Goal: Feedback & Contribution: Contribute content

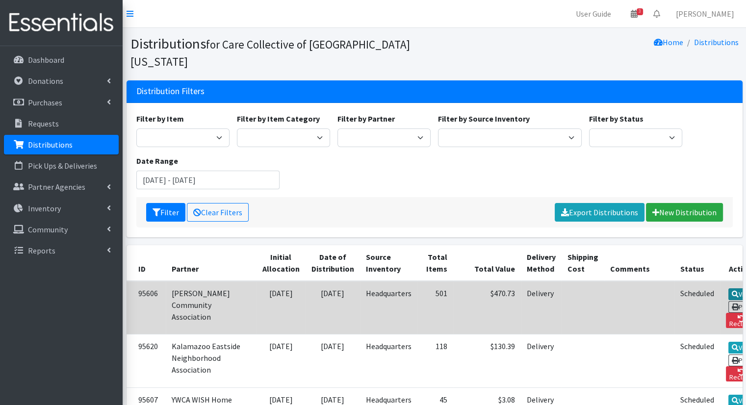
click at [728, 288] on link "View" at bounding box center [742, 294] width 28 height 12
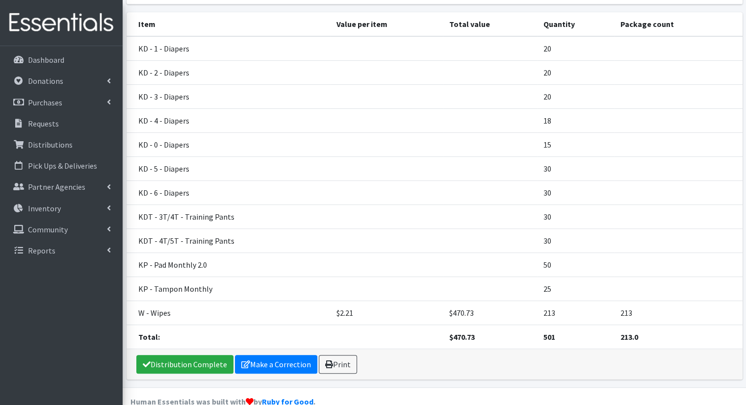
scroll to position [141, 0]
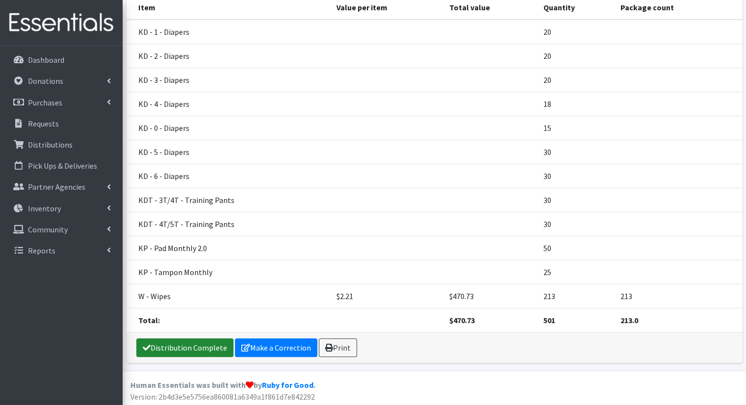
click at [201, 343] on link "Distribution Complete" at bounding box center [184, 347] width 97 height 19
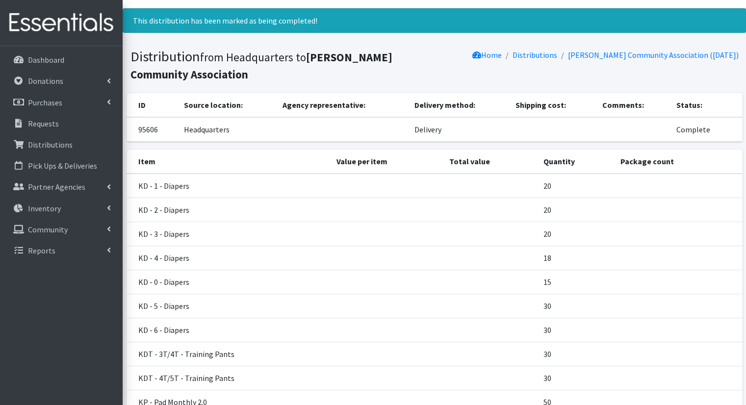
scroll to position [0, 0]
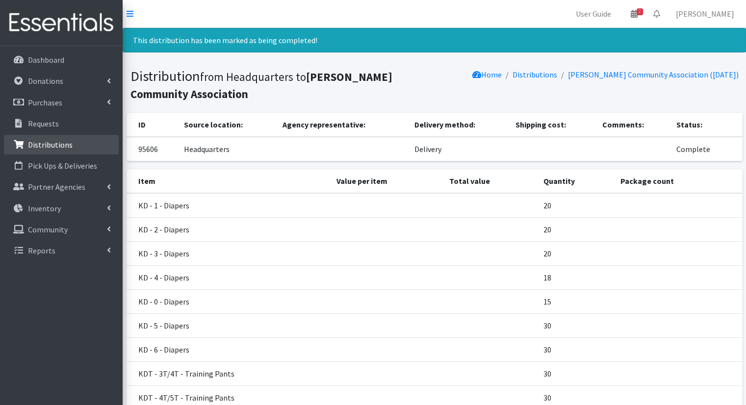
click at [75, 152] on link "Distributions" at bounding box center [61, 145] width 115 height 20
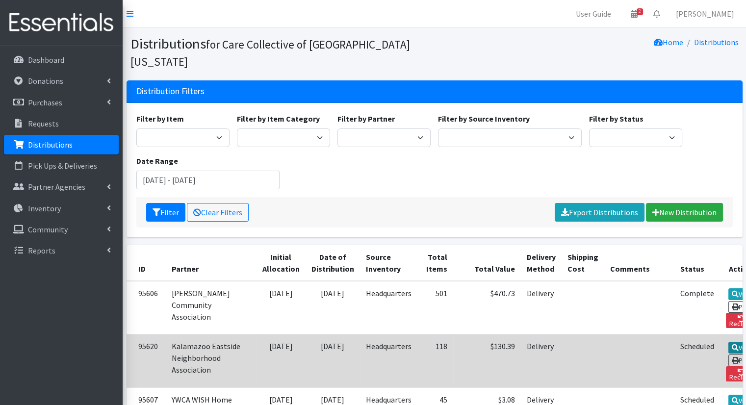
click at [728, 342] on link "View" at bounding box center [742, 348] width 28 height 12
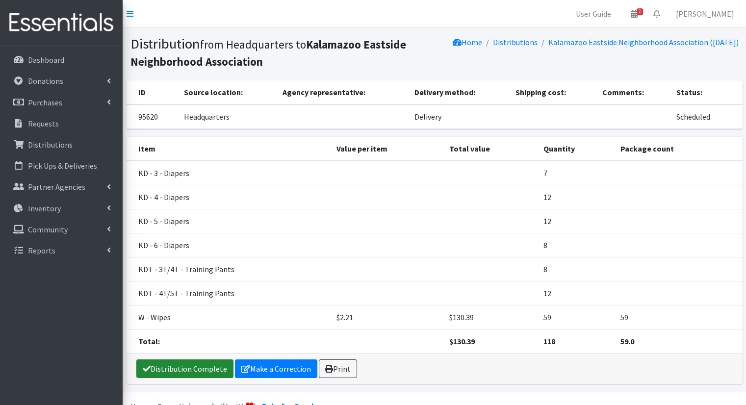
click at [204, 366] on link "Distribution Complete" at bounding box center [184, 369] width 97 height 19
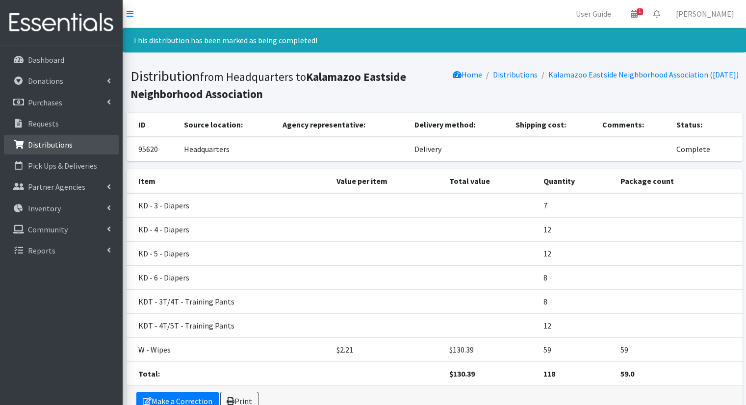
click at [65, 150] on link "Distributions" at bounding box center [61, 145] width 115 height 20
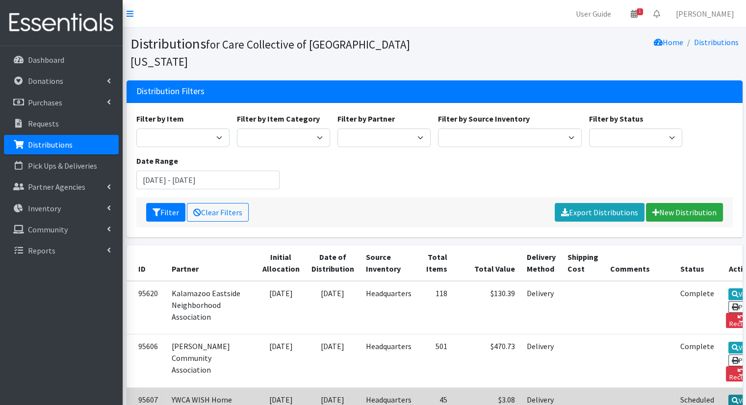
click at [728, 395] on link "View" at bounding box center [742, 401] width 28 height 12
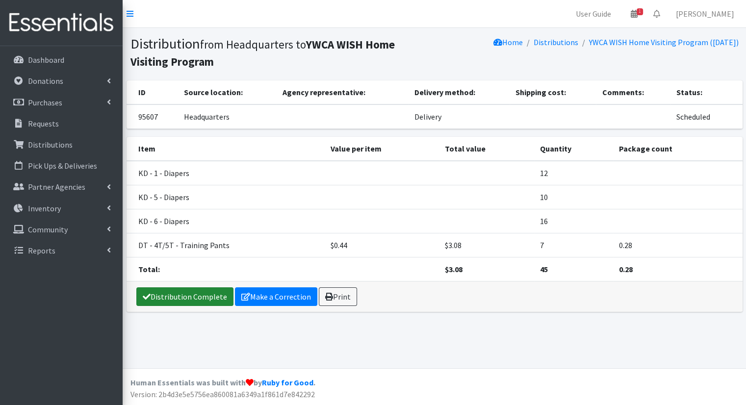
click at [163, 295] on link "Distribution Complete" at bounding box center [184, 296] width 97 height 19
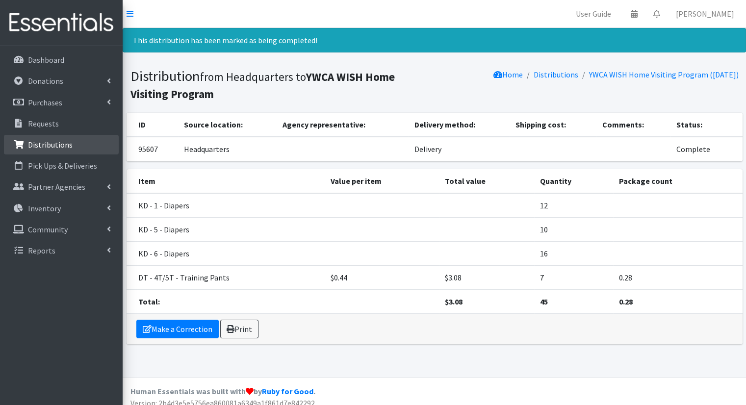
click at [73, 142] on link "Distributions" at bounding box center [61, 145] width 115 height 20
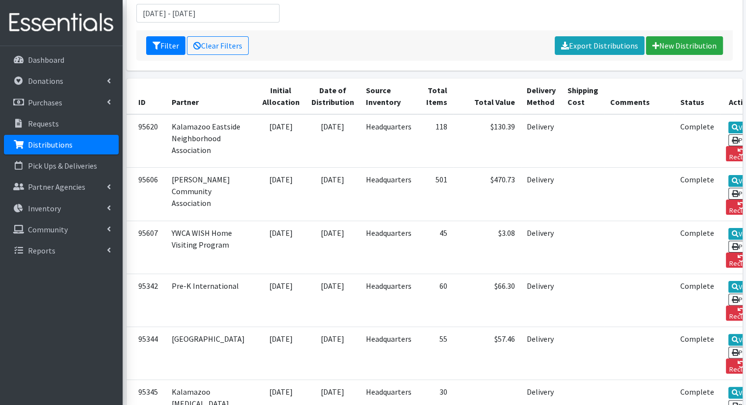
scroll to position [188, 0]
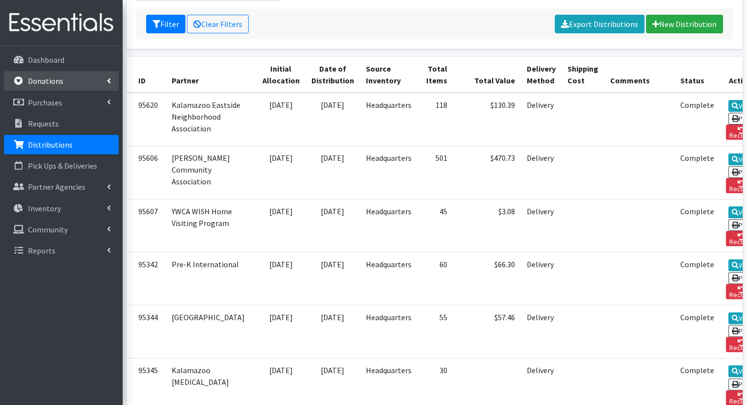
click at [104, 86] on link "Donations" at bounding box center [61, 81] width 115 height 20
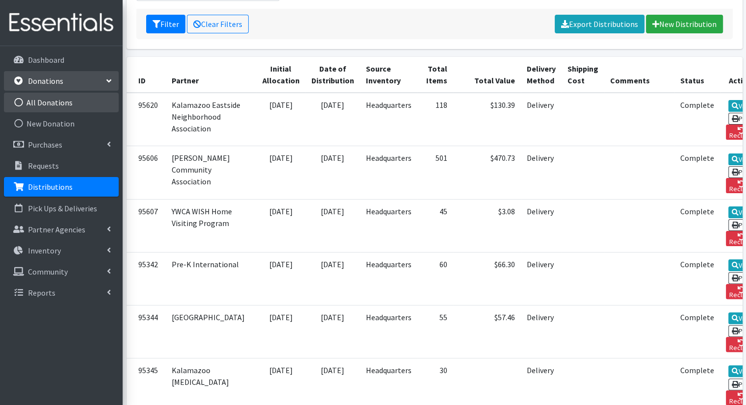
click at [99, 99] on link "All Donations" at bounding box center [61, 103] width 115 height 20
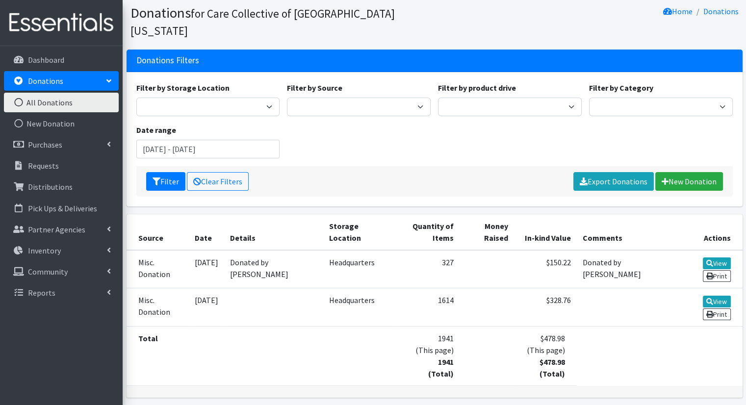
scroll to position [30, 0]
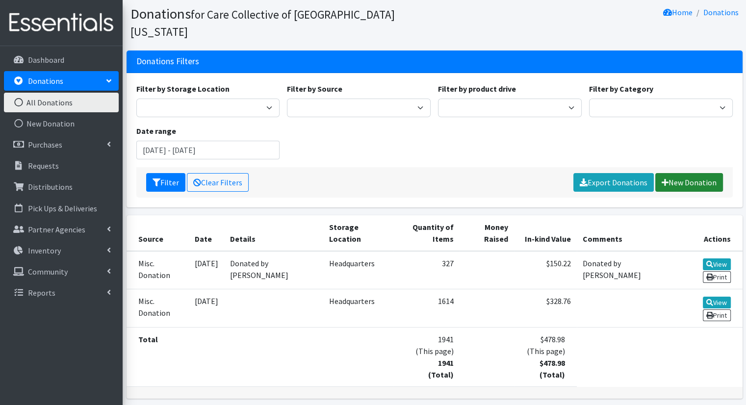
click at [712, 173] on link "New Donation" at bounding box center [689, 182] width 68 height 19
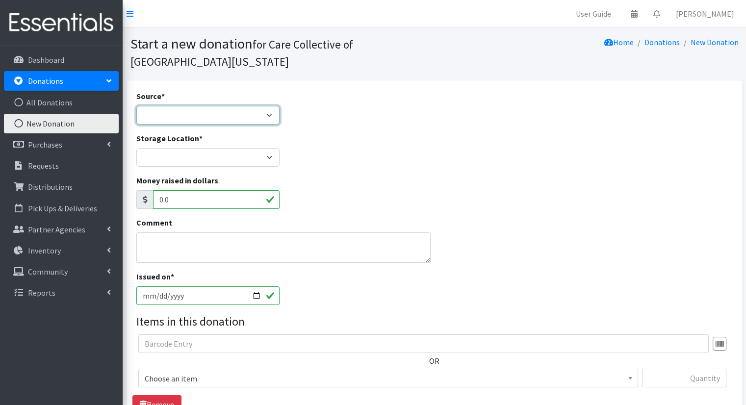
click at [151, 121] on select "Product Drive Manufacturer Donation Site Misc. Donation" at bounding box center [208, 115] width 144 height 19
select select "Manufacturer"
click at [136, 106] on select "Product Drive Manufacturer Donation Site Misc. Donation" at bounding box center [208, 115] width 144 height 19
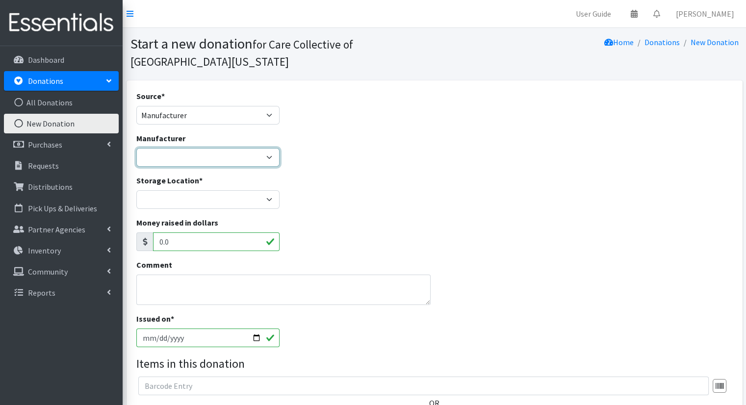
click at [188, 161] on select "U by Kotex ---Create new Manufacturer---" at bounding box center [208, 157] width 144 height 19
click at [307, 155] on div "Manufacturer U by Kotex ---Create new Manufacturer---" at bounding box center [434, 153] width 604 height 42
click at [261, 165] on select "U by Kotex ---Create new Manufacturer---" at bounding box center [208, 157] width 144 height 19
select select
click at [136, 148] on select "U by Kotex ---Create new Manufacturer---" at bounding box center [208, 157] width 144 height 19
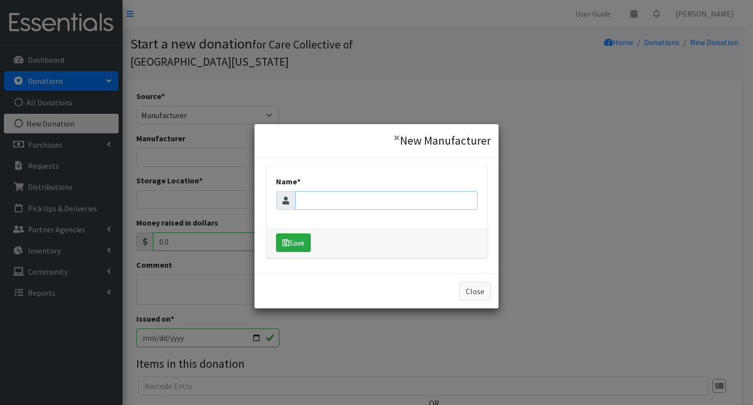
click at [335, 198] on input "Name *" at bounding box center [386, 200] width 182 height 19
type input "Huggies"
click at [298, 238] on button "Save" at bounding box center [293, 242] width 35 height 19
select select "287"
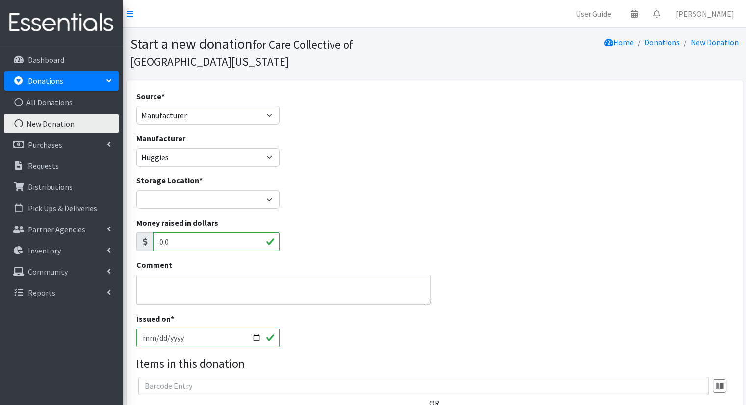
click at [250, 214] on div "Storage Location * Headquarters" at bounding box center [207, 196] width 151 height 42
click at [246, 202] on select "Headquarters" at bounding box center [208, 199] width 144 height 19
select select "491"
click at [136, 190] on select "Headquarters" at bounding box center [208, 199] width 144 height 19
click at [446, 221] on div "Money raised in dollars 0.0" at bounding box center [434, 238] width 604 height 42
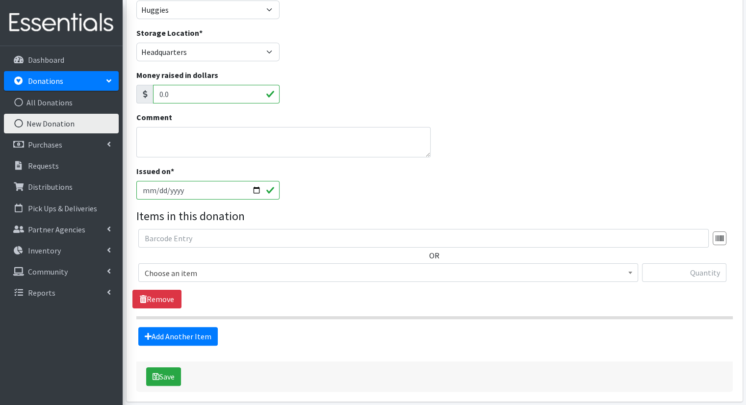
scroll to position [147, 0]
click at [431, 279] on span "Choose an item" at bounding box center [388, 274] width 487 height 14
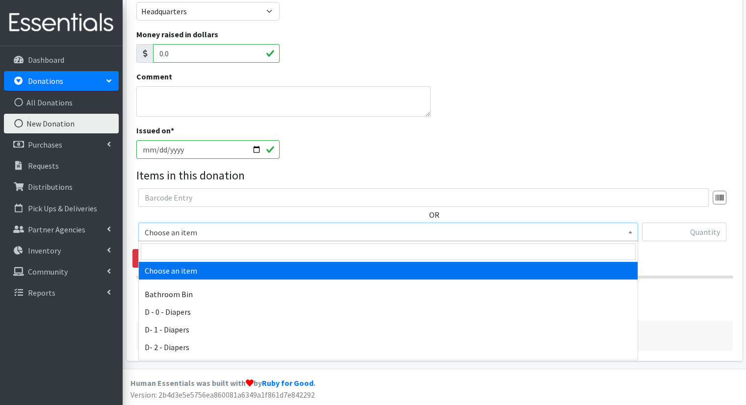
scroll to position [490, 0]
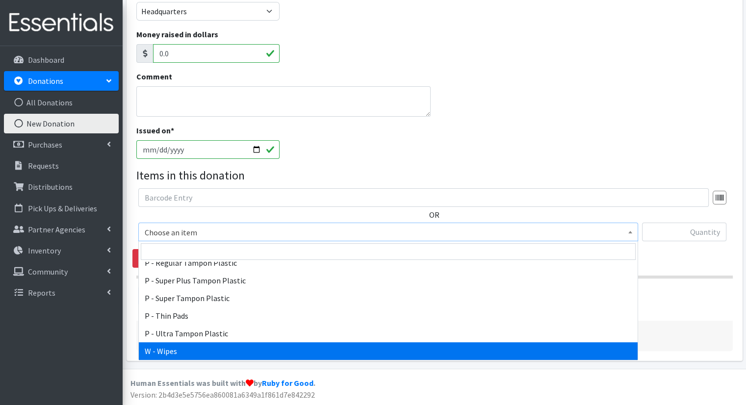
select select "15495"
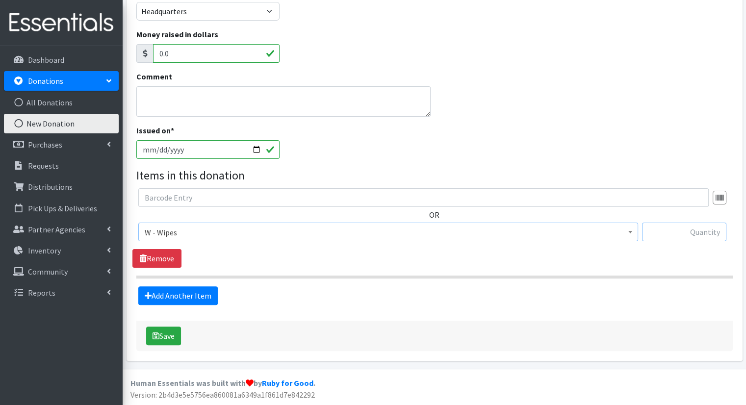
click at [658, 234] on input "text" at bounding box center [684, 232] width 84 height 19
type input "1984"
click at [181, 337] on button "Save" at bounding box center [163, 336] width 35 height 19
